Goal: Communication & Community: Answer question/provide support

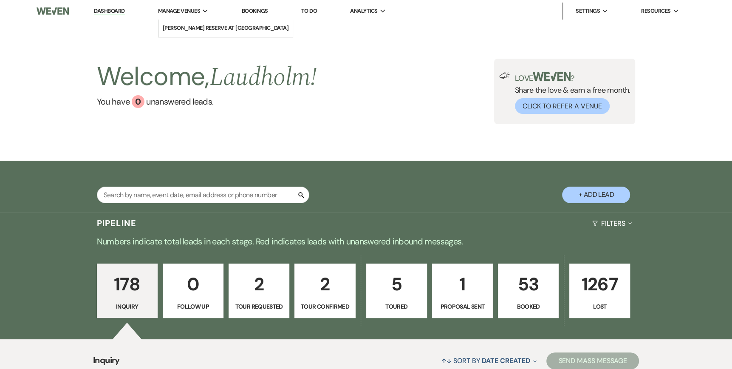
click at [196, 11] on span "Manage Venues" at bounding box center [179, 11] width 42 height 8
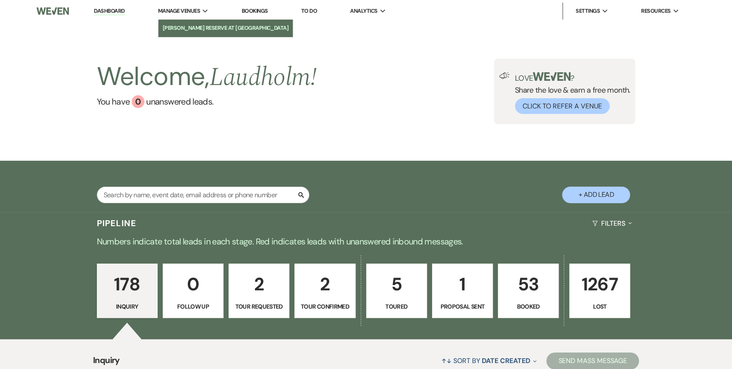
click at [192, 27] on li "[PERSON_NAME] Reserve at [GEOGRAPHIC_DATA]" at bounding box center [226, 28] width 126 height 8
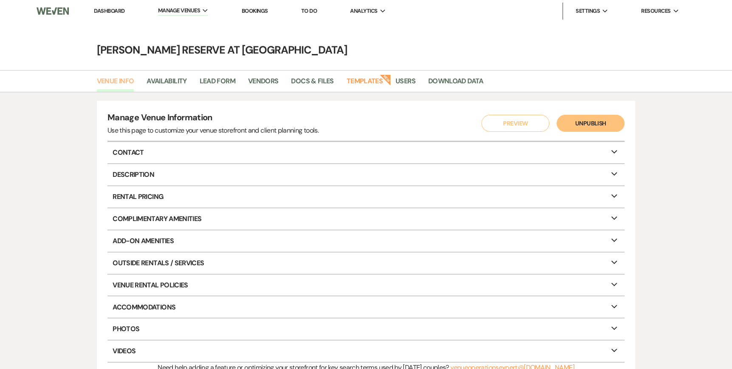
click at [110, 82] on link "Venue Info" at bounding box center [115, 84] width 37 height 16
click at [105, 11] on link "Dashboard" at bounding box center [109, 10] width 31 height 7
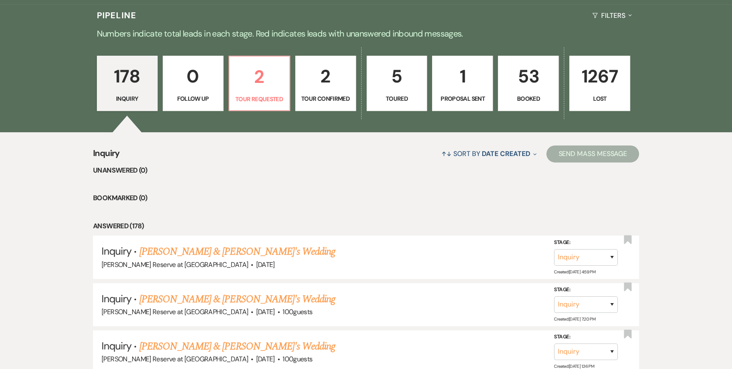
scroll to position [212, 0]
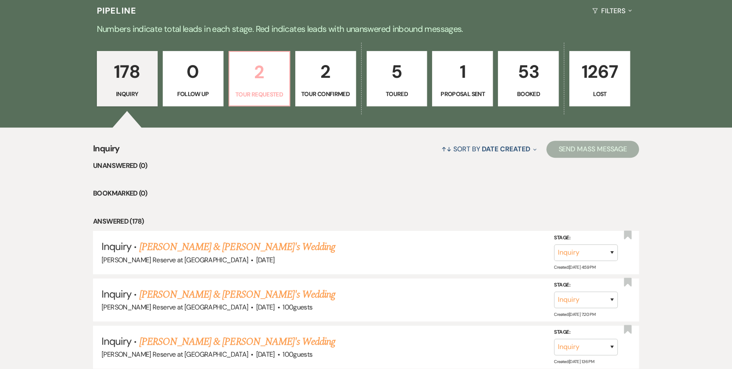
click at [250, 79] on p "2" at bounding box center [259, 72] width 50 height 28
select select "2"
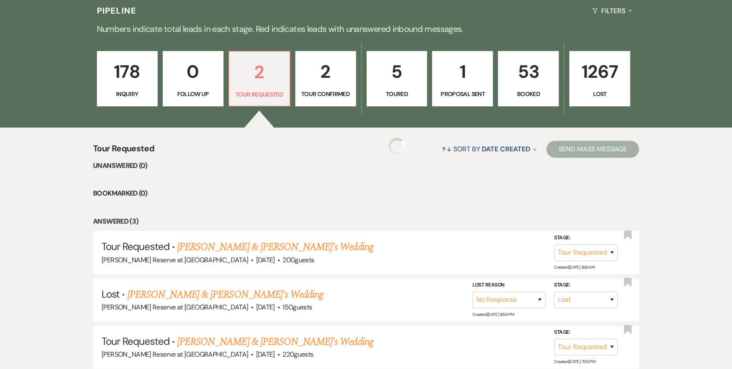
select select "2"
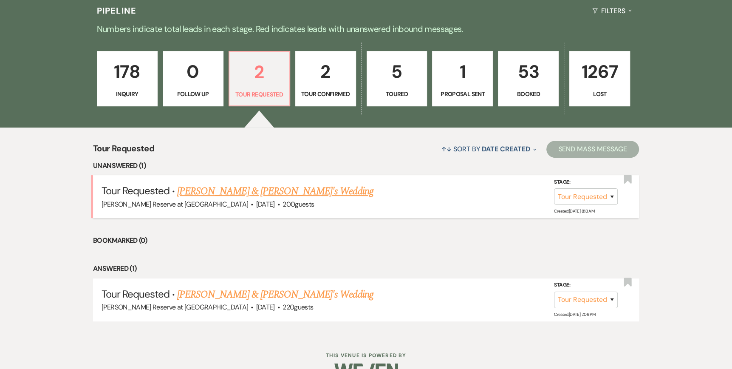
click at [277, 205] on span "·" at bounding box center [278, 205] width 3 height 0
click at [228, 192] on link "[PERSON_NAME] & [PERSON_NAME]'s Wedding" at bounding box center [275, 191] width 196 height 15
select select "2"
select select "5"
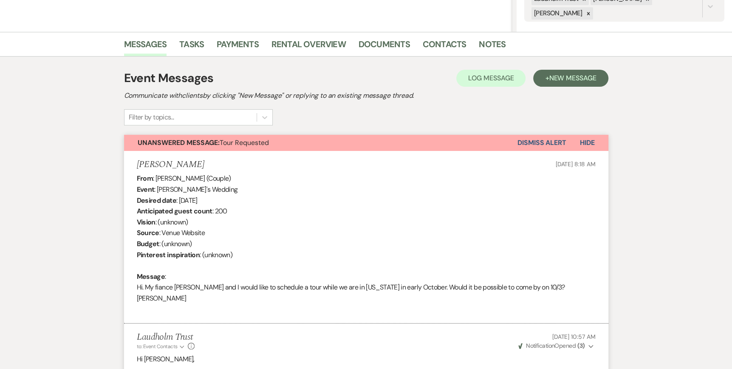
scroll to position [589, 0]
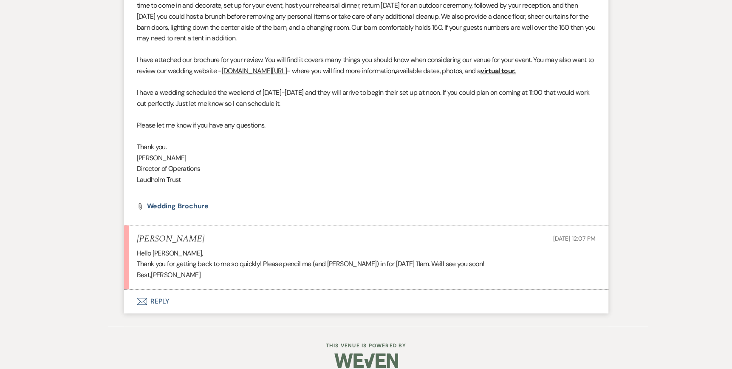
click at [137, 298] on icon "Envelope" at bounding box center [142, 301] width 10 height 7
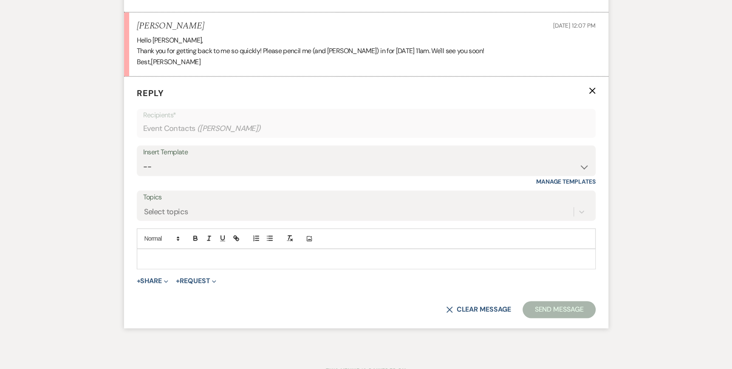
scroll to position [808, 0]
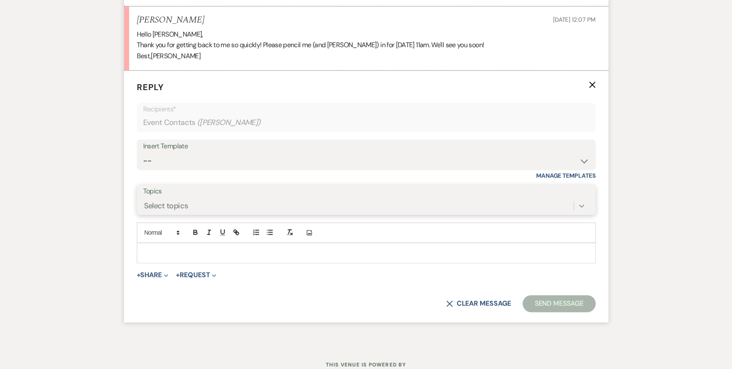
click at [582, 201] on icon at bounding box center [581, 205] width 8 height 8
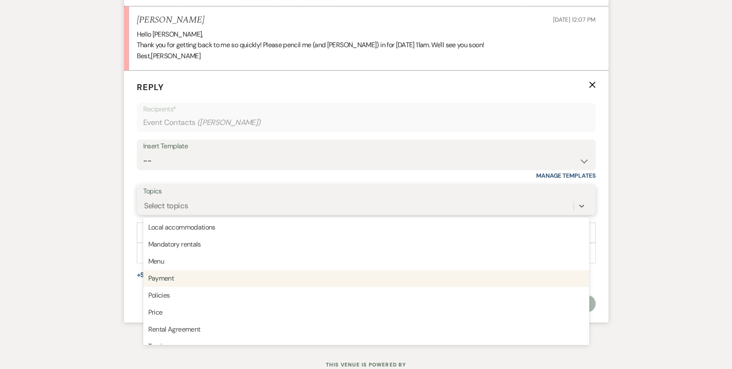
scroll to position [215, 0]
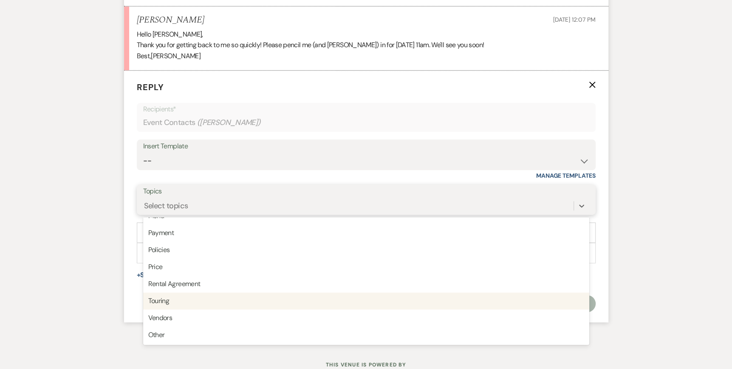
drag, startPoint x: 202, startPoint y: 289, endPoint x: 158, endPoint y: 255, distance: 55.4
click at [200, 292] on div "Touring" at bounding box center [366, 300] width 446 height 17
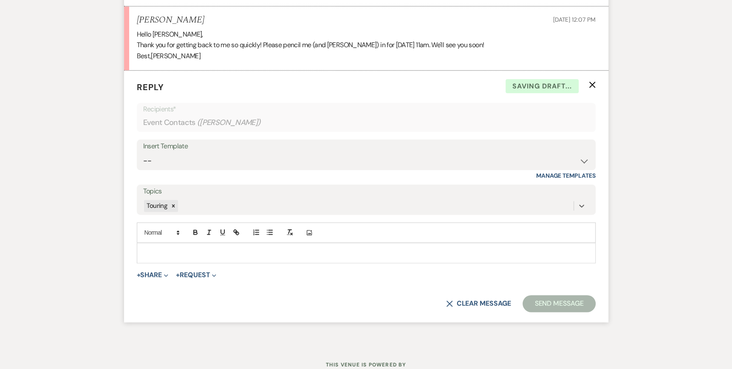
click at [146, 248] on p at bounding box center [366, 252] width 445 height 9
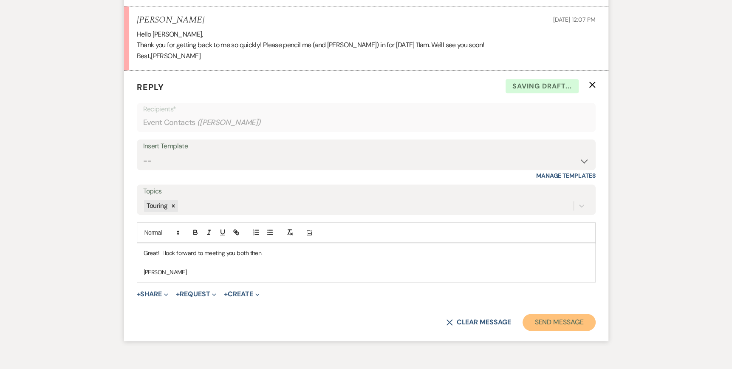
click at [554, 313] on button "Send Message" at bounding box center [558, 321] width 73 height 17
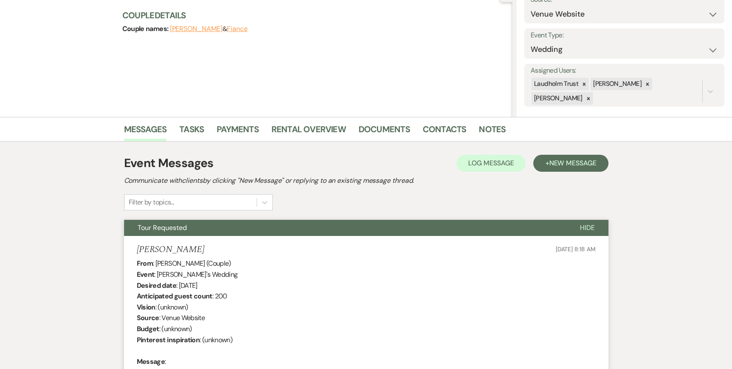
scroll to position [0, 0]
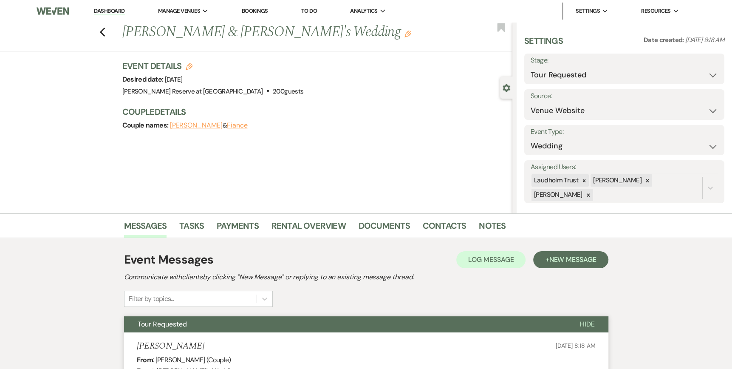
click at [105, 10] on link "Dashboard" at bounding box center [109, 11] width 31 height 8
